Goal: Navigation & Orientation: Find specific page/section

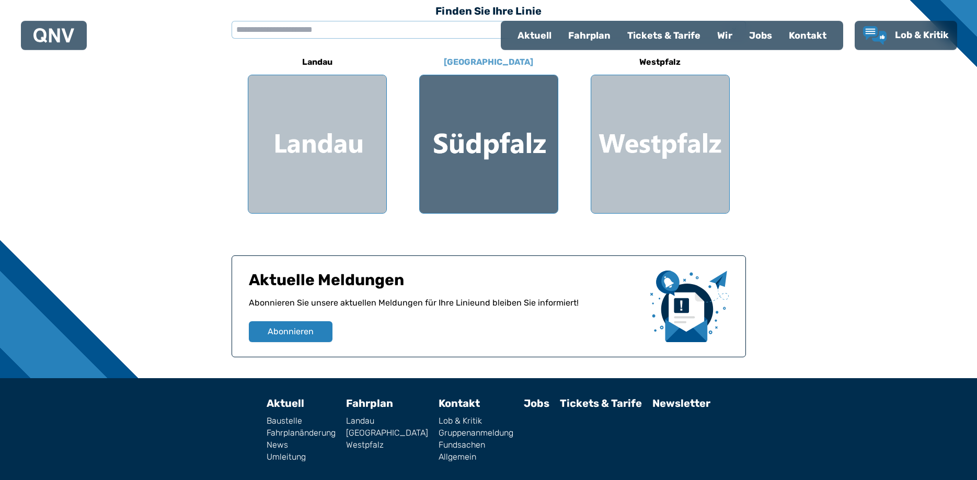
scroll to position [320, 0]
click at [457, 140] on div at bounding box center [489, 144] width 138 height 138
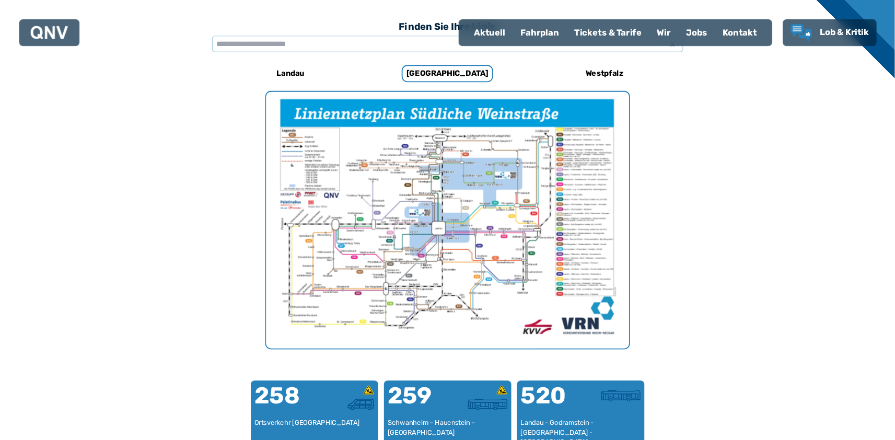
scroll to position [322, 0]
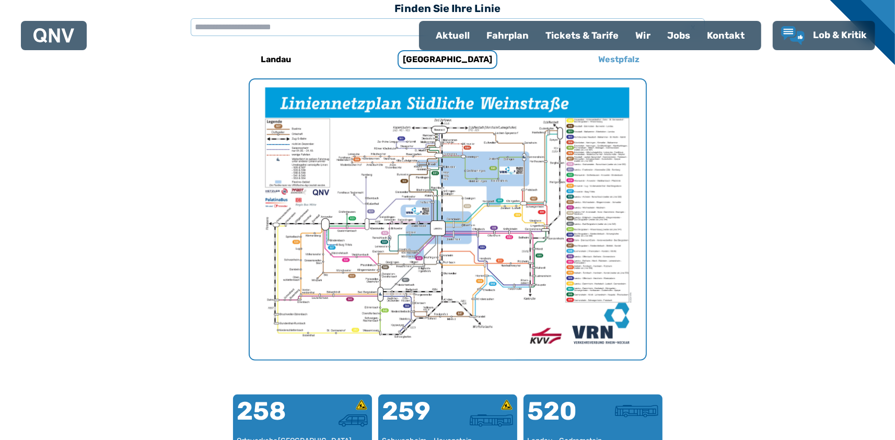
click at [618, 60] on h6 "Westpfalz" at bounding box center [619, 59] width 50 height 17
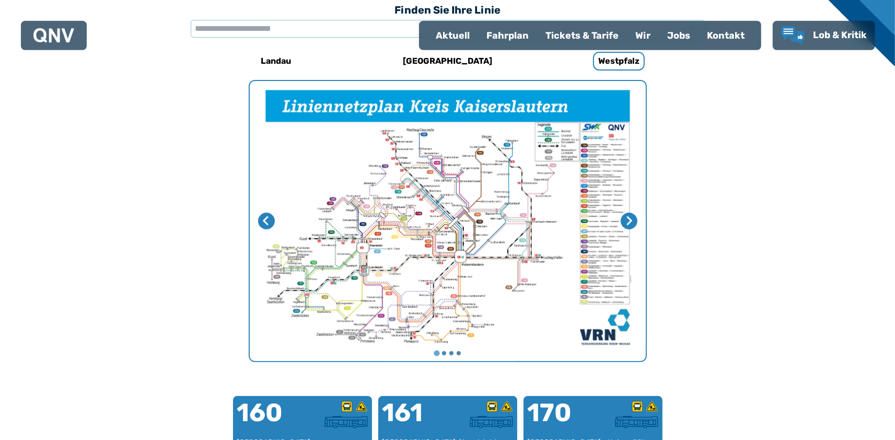
scroll to position [322, 0]
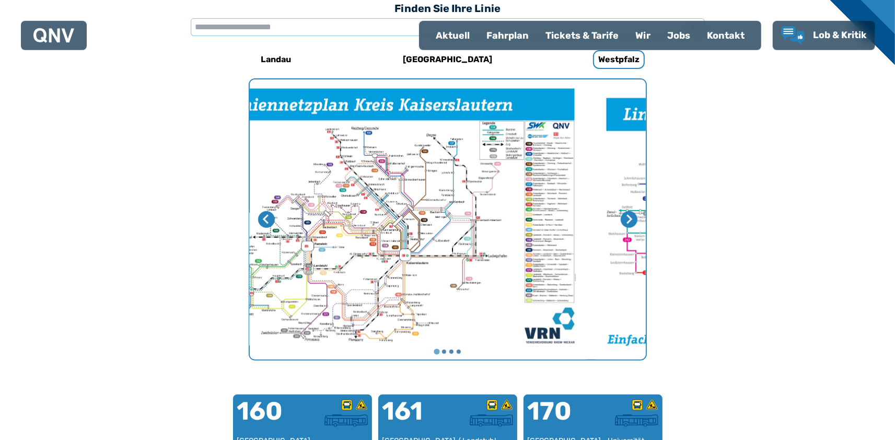
drag, startPoint x: 502, startPoint y: 268, endPoint x: 242, endPoint y: 264, distance: 259.7
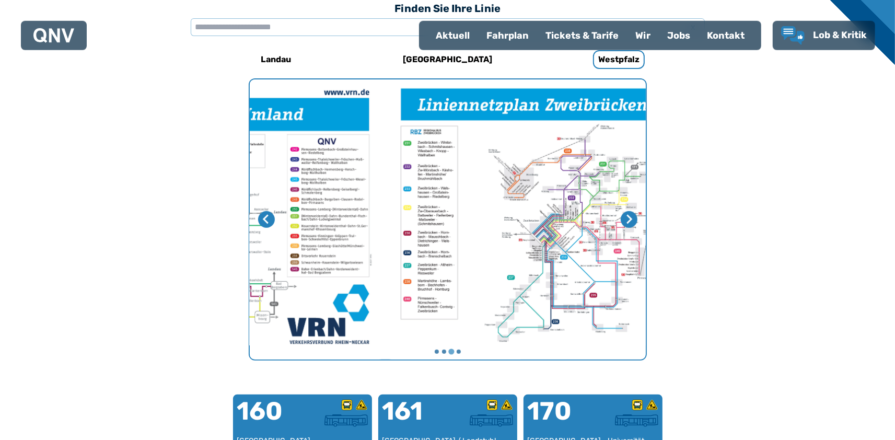
drag, startPoint x: 412, startPoint y: 247, endPoint x: 589, endPoint y: 237, distance: 177.4
click at [566, 235] on li "3 von 4" at bounding box center [583, 219] width 396 height 280
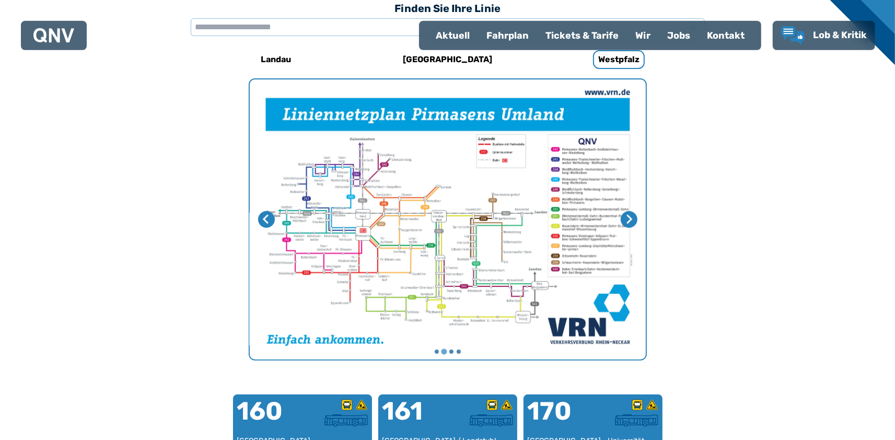
drag, startPoint x: 470, startPoint y: 240, endPoint x: 607, endPoint y: 228, distance: 137.4
click at [583, 228] on img "2 von 4" at bounding box center [448, 219] width 396 height 280
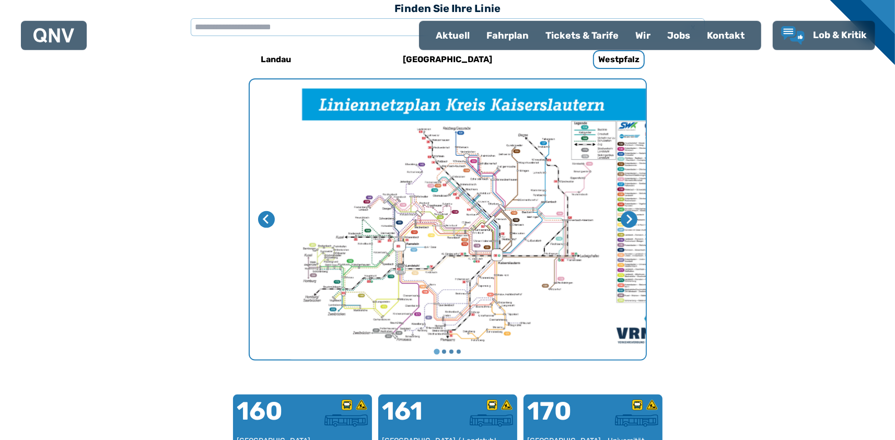
drag, startPoint x: 348, startPoint y: 230, endPoint x: 496, endPoint y: 226, distance: 148.5
click at [472, 226] on img "1 von 4" at bounding box center [484, 219] width 396 height 280
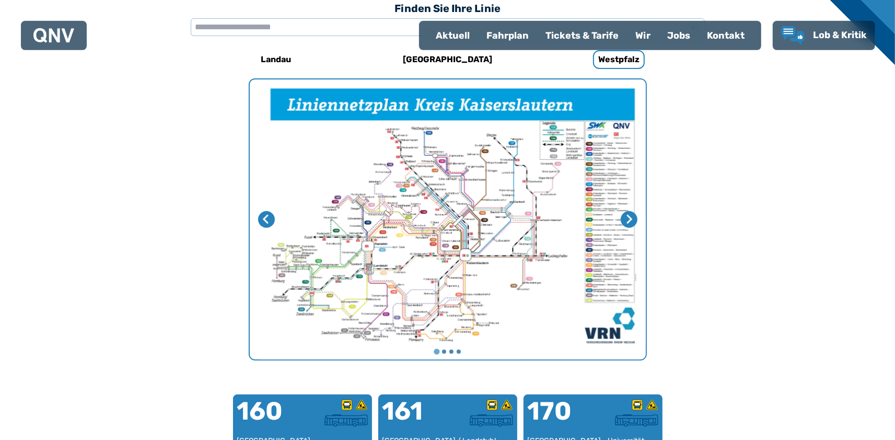
drag, startPoint x: 424, startPoint y: 224, endPoint x: 539, endPoint y: 215, distance: 115.8
click at [539, 215] on img "1 von 4" at bounding box center [452, 219] width 396 height 280
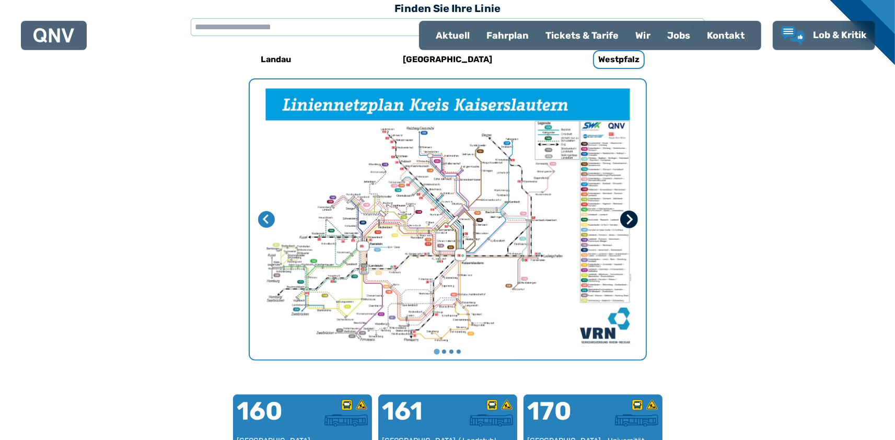
click at [628, 217] on icon "Nächste Seite" at bounding box center [628, 219] width 10 height 10
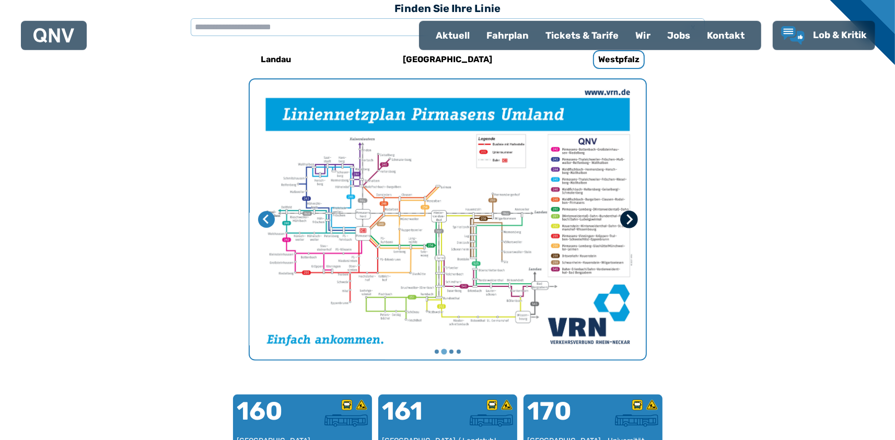
click at [628, 217] on icon "Nächste Seite" at bounding box center [628, 219] width 10 height 10
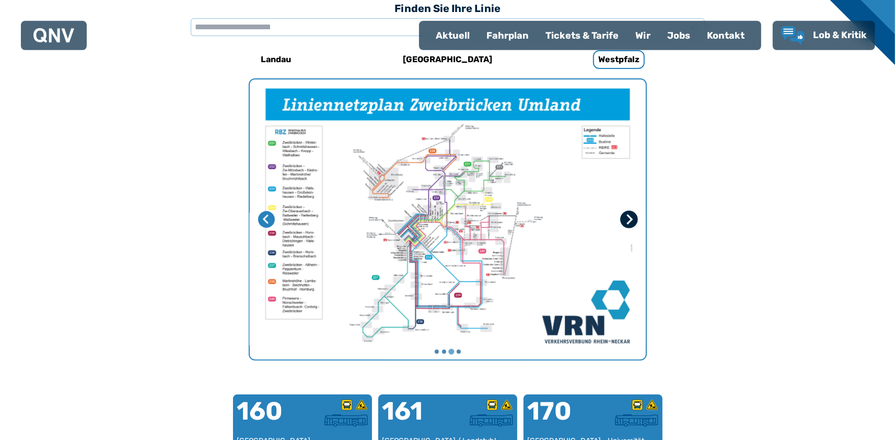
click at [629, 217] on icon "Nächste Seite" at bounding box center [628, 219] width 10 height 10
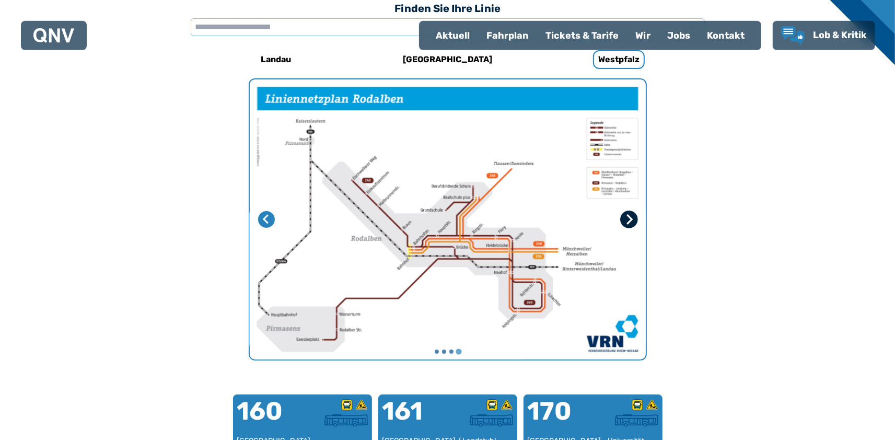
click at [629, 217] on icon "Nächste Seite" at bounding box center [628, 219] width 10 height 10
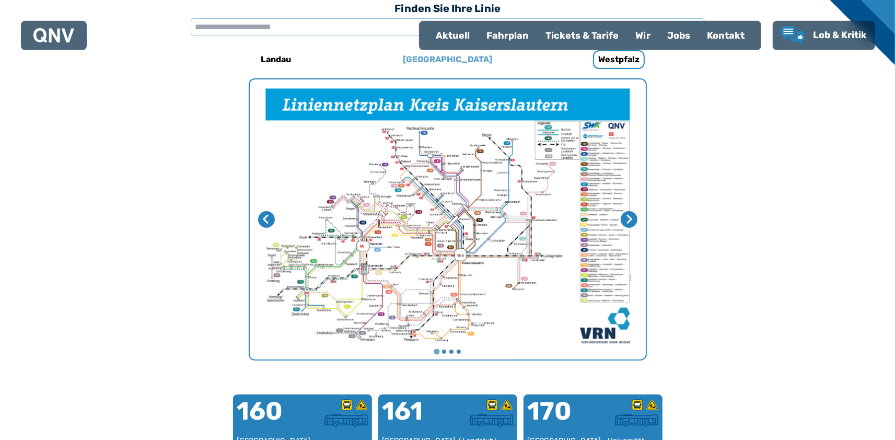
click at [455, 63] on h6 "[GEOGRAPHIC_DATA]" at bounding box center [448, 59] width 98 height 17
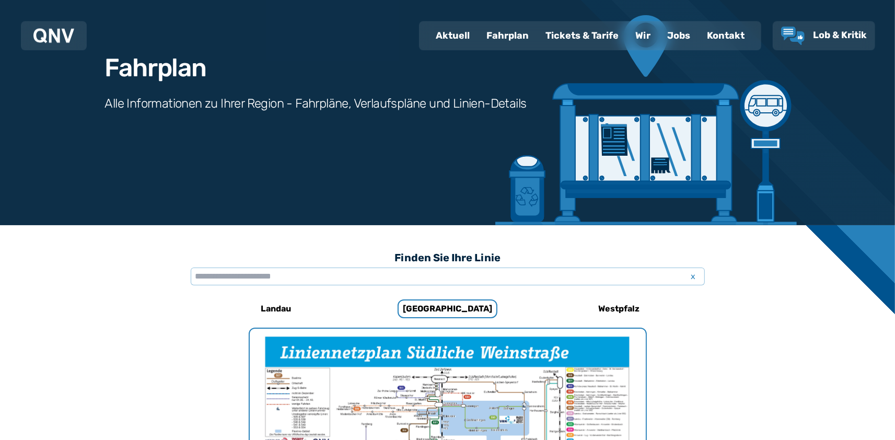
scroll to position [172, 0]
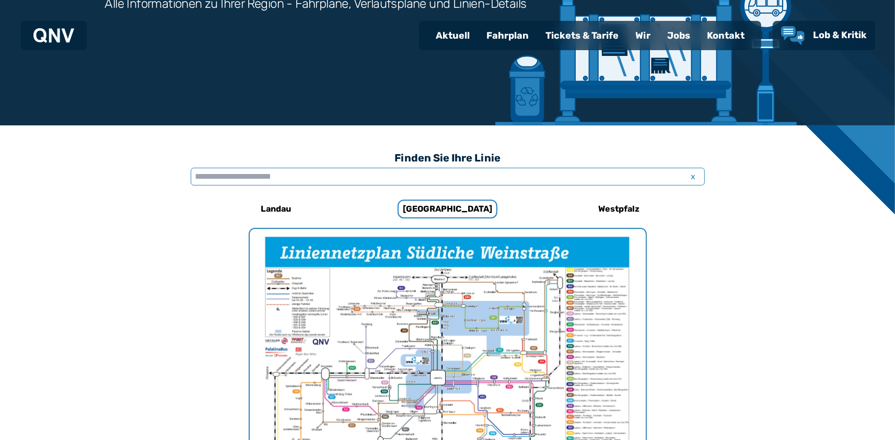
click at [302, 180] on input "text" at bounding box center [448, 177] width 514 height 18
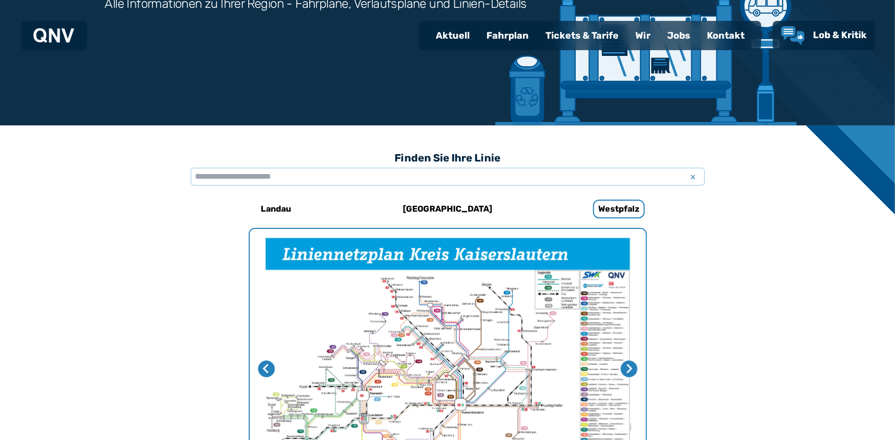
scroll to position [322, 0]
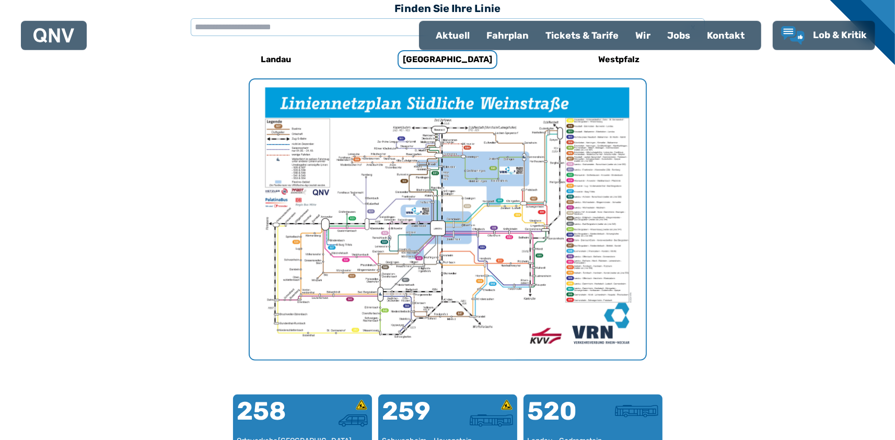
scroll to position [320, 0]
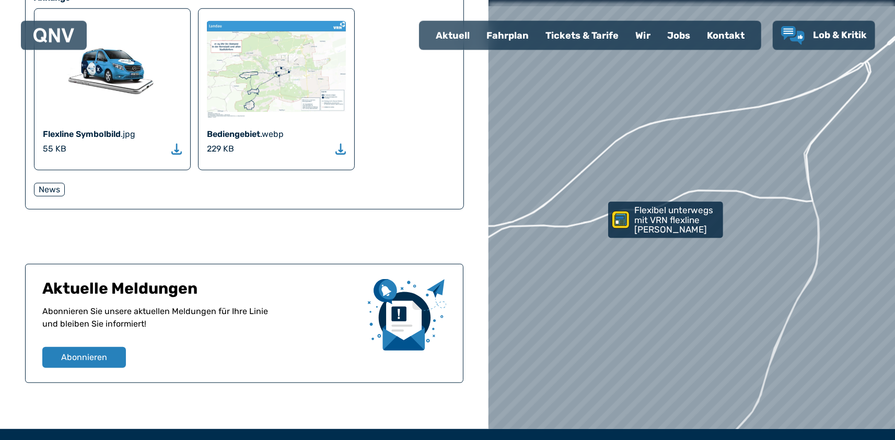
scroll to position [805, 0]
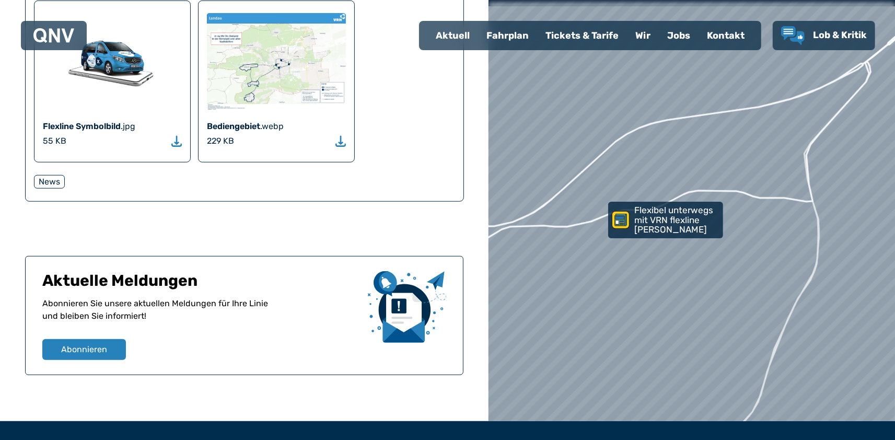
click at [267, 111] on img at bounding box center [276, 61] width 139 height 99
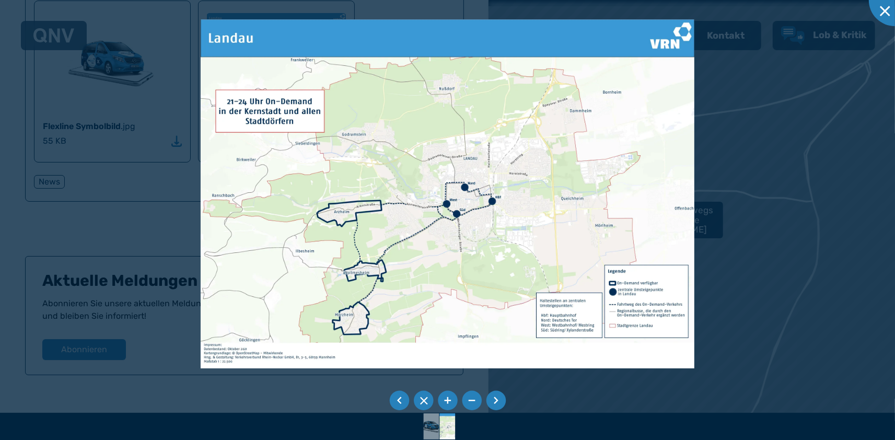
click at [821, 211] on div at bounding box center [447, 220] width 895 height 440
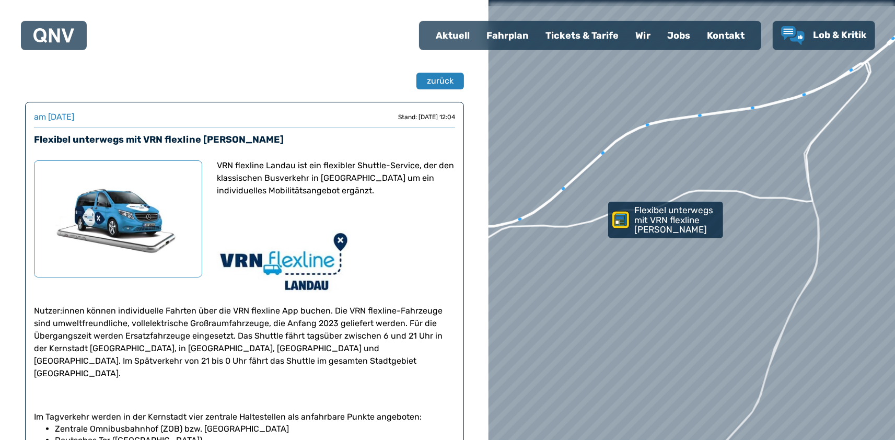
scroll to position [0, 0]
